Goal: Task Accomplishment & Management: Use online tool/utility

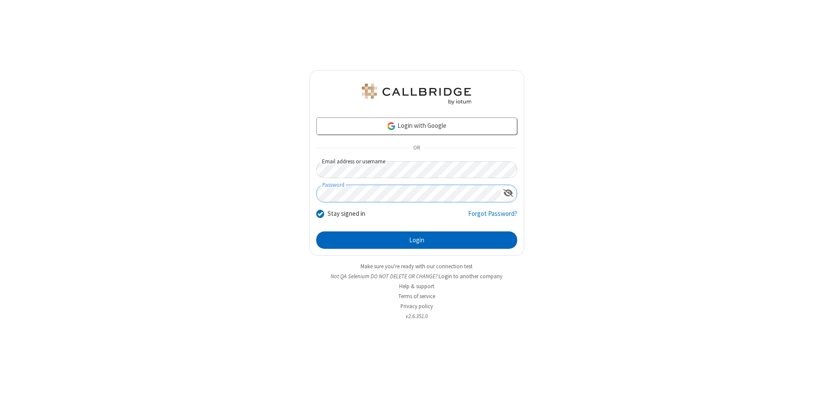
click at [416, 240] on button "Login" at bounding box center [416, 240] width 201 height 17
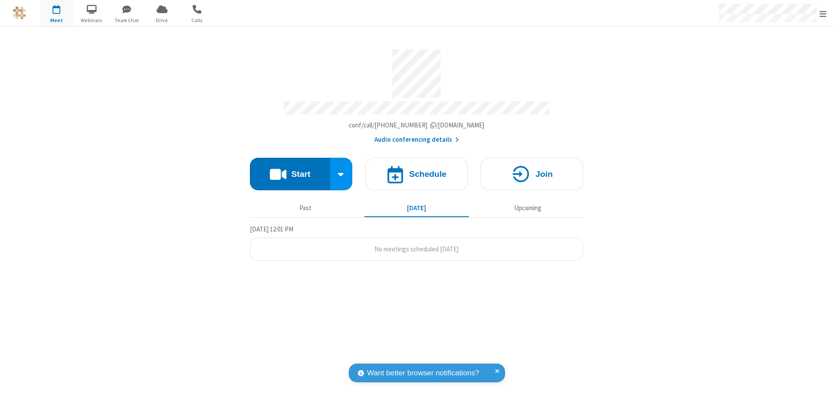
click at [290, 170] on button "Start" at bounding box center [290, 174] width 80 height 33
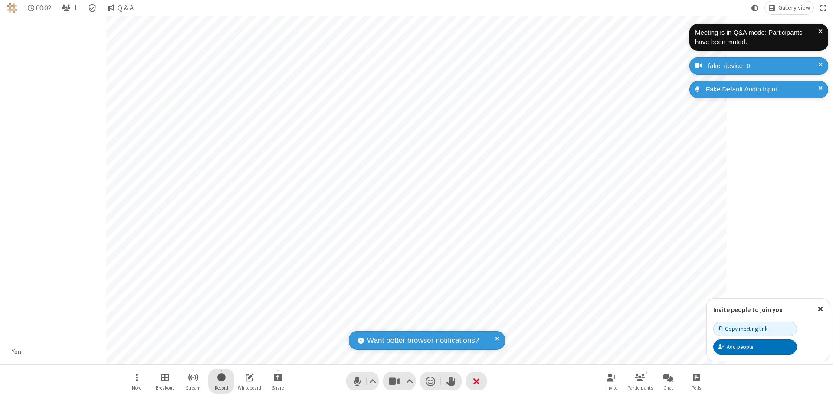
click at [221, 381] on span "Start recording" at bounding box center [221, 377] width 8 height 11
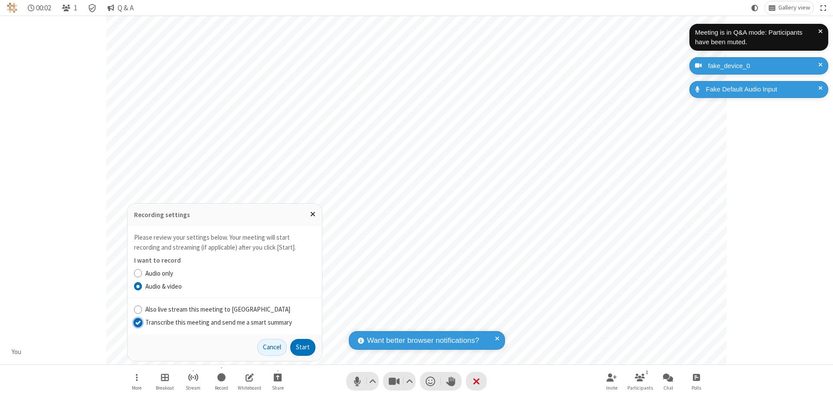
click at [137, 322] on input "Transcribe this meeting and send me a smart summary" at bounding box center [138, 322] width 8 height 9
click at [303, 347] on button "Start" at bounding box center [302, 347] width 25 height 17
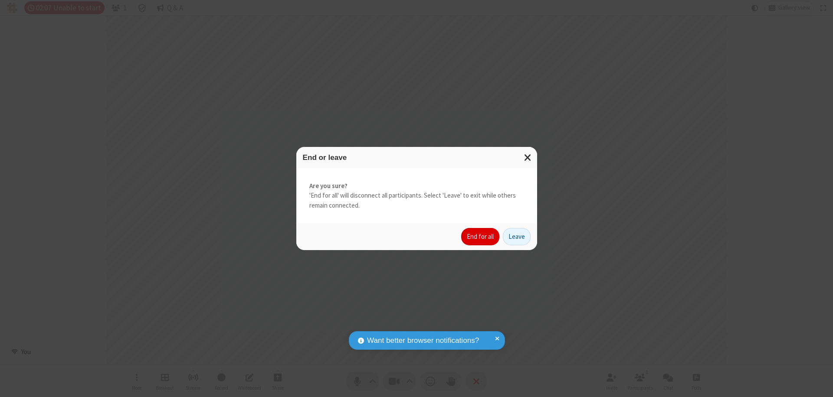
click at [481, 237] on button "End for all" at bounding box center [480, 236] width 38 height 17
